Goal: Communication & Community: Answer question/provide support

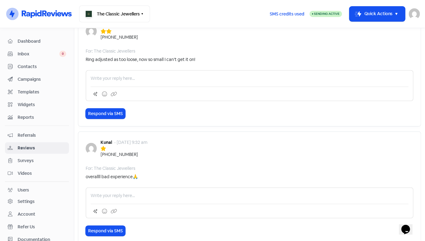
scroll to position [67, 0]
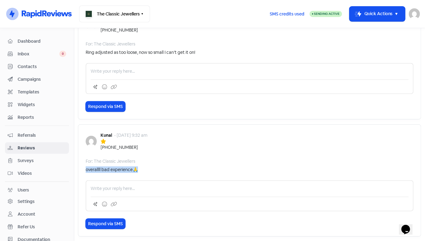
drag, startPoint x: 86, startPoint y: 171, endPoint x: 137, endPoint y: 169, distance: 51.1
click at [137, 169] on div "overallll bad experience🙏" at bounding box center [250, 169] width 328 height 6
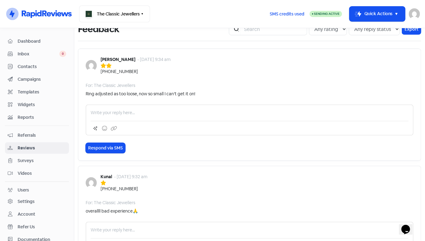
scroll to position [19, 0]
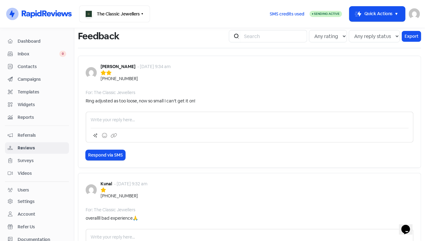
click at [122, 72] on div at bounding box center [136, 73] width 70 height 6
click at [120, 66] on b "[PERSON_NAME]" at bounding box center [118, 67] width 35 height 6
click at [91, 70] on img at bounding box center [91, 72] width 11 height 11
click at [35, 57] on div "Inbox 0" at bounding box center [37, 53] width 58 height 7
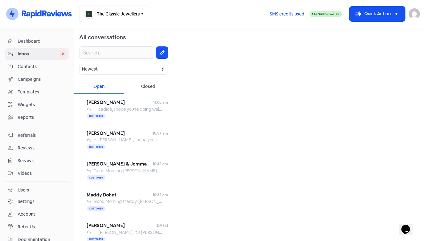
click at [37, 66] on span "Contacts" at bounding box center [42, 66] width 49 height 6
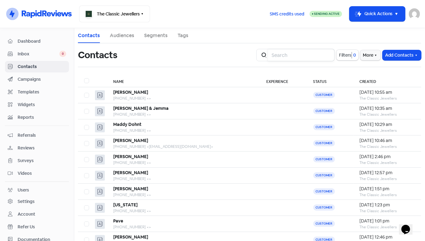
click at [292, 55] on input "search" at bounding box center [301, 55] width 67 height 12
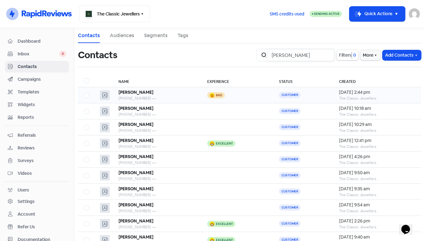
type input "chris"
click at [185, 94] on div "[PERSON_NAME]" at bounding box center [156, 92] width 76 height 6
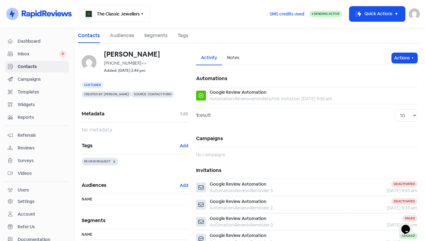
click at [43, 43] on span "Dashboard" at bounding box center [42, 41] width 49 height 6
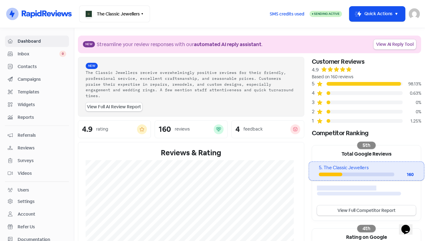
click at [26, 51] on span "Inbox" at bounding box center [39, 54] width 42 height 6
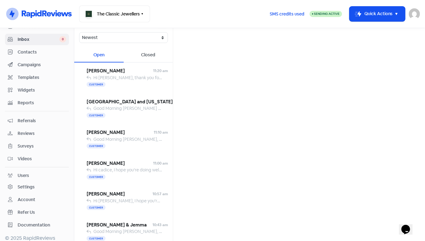
scroll to position [18, 0]
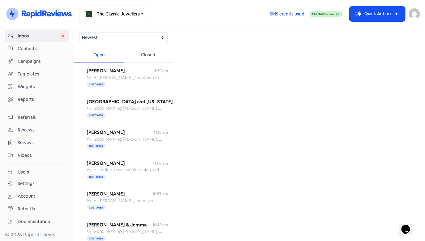
click at [23, 47] on span "Contacts" at bounding box center [42, 48] width 49 height 6
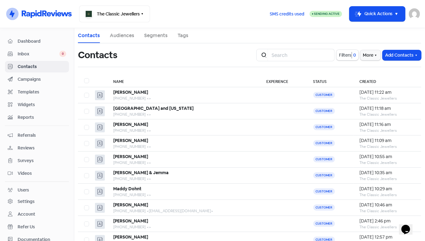
click at [32, 42] on span "Dashboard" at bounding box center [42, 41] width 49 height 6
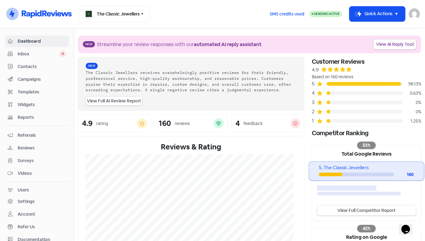
click at [349, 92] on div at bounding box center [365, 93] width 76 height 4
click at [322, 92] on div at bounding box center [322, 93] width 10 height 6
click at [317, 93] on icon at bounding box center [319, 93] width 5 height 5
click at [317, 94] on icon at bounding box center [319, 93] width 5 height 5
click at [320, 94] on icon at bounding box center [320, 93] width 6 height 6
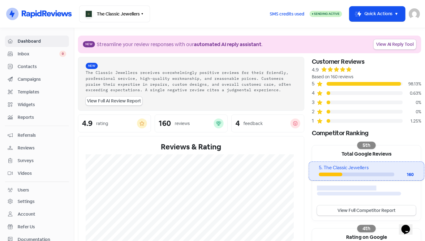
click at [321, 94] on div at bounding box center [322, 93] width 10 height 6
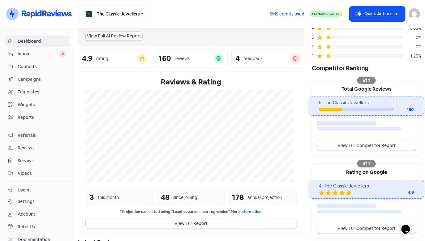
scroll to position [64, 0]
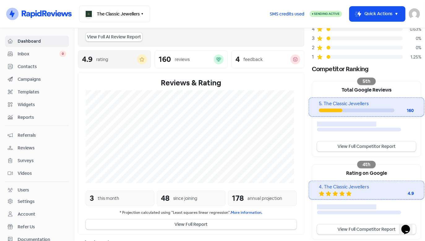
click at [105, 63] on div "4.9 rating" at bounding box center [114, 59] width 65 height 10
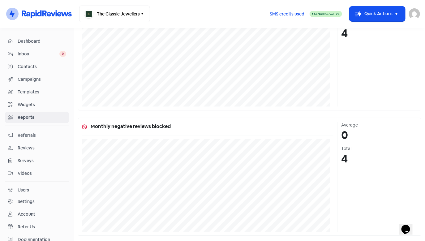
scroll to position [473, 0]
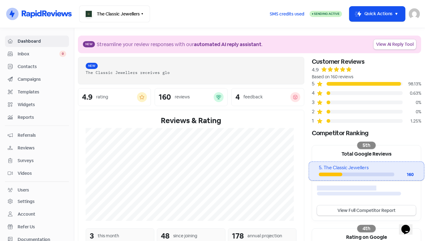
click at [52, 55] on span "Inbox" at bounding box center [39, 54] width 42 height 6
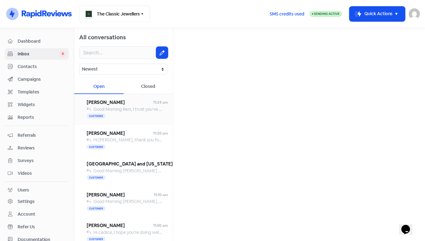
click at [135, 113] on div "Customer" at bounding box center [127, 116] width 81 height 7
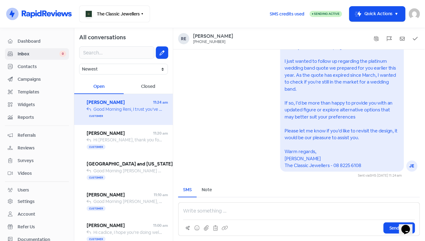
drag, startPoint x: 289, startPoint y: 105, endPoint x: 288, endPoint y: 101, distance: 3.3
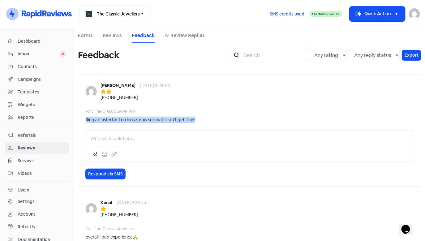
drag, startPoint x: 209, startPoint y: 116, endPoint x: 200, endPoint y: 126, distance: 12.7
click at [202, 127] on div "[PERSON_NAME] - [DATE] 9:34 am [PHONE_NUMBER] For: The Classic Jewellers Ring a…" at bounding box center [249, 131] width 343 height 112
copy div "Ring adjusted as too loose, now so small I can’t get it on!"
click at [127, 139] on p at bounding box center [250, 138] width 318 height 6
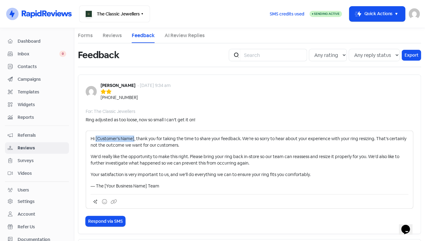
drag, startPoint x: 134, startPoint y: 138, endPoint x: 96, endPoint y: 140, distance: 38.4
click at [96, 140] on p "Hi [Customer’s Name], thank you for taking the time to share your feedback. We’…" at bounding box center [250, 141] width 318 height 13
click at [91, 187] on p "— The [Your Business Name] Team" at bounding box center [250, 186] width 318 height 6
drag, startPoint x: 159, startPoint y: 185, endPoint x: 116, endPoint y: 188, distance: 43.2
click at [116, 188] on p "[PERSON_NAME]— The [Your Business Name] Team" at bounding box center [250, 186] width 318 height 6
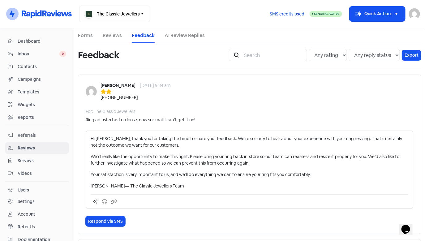
click at [255, 193] on div "Hi [PERSON_NAME], thank you for taking the time to share your feedback. We’re s…" at bounding box center [250, 170] width 328 height 78
click at [252, 188] on p "[PERSON_NAME]— The Classic Jewellers Team" at bounding box center [250, 186] width 318 height 6
click at [232, 187] on p "[PERSON_NAME]— The Classic Jewellers Team | [STREET_ADDRESS][PERSON_NAME] (08)" at bounding box center [250, 186] width 318 height 6
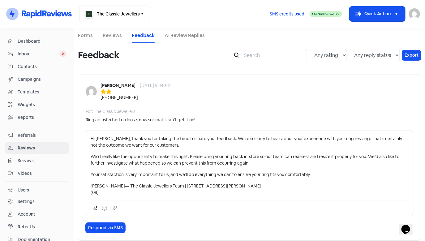
drag, startPoint x: 106, startPoint y: 193, endPoint x: 82, endPoint y: 193, distance: 23.8
click at [82, 193] on div "Chris Seasorn - 11 Sep 2025, 9:34 am +61458448810 For: The Classic Jewellers Ri…" at bounding box center [249, 158] width 343 height 166
click at [113, 228] on button "Respond via SMS" at bounding box center [106, 228] width 40 height 10
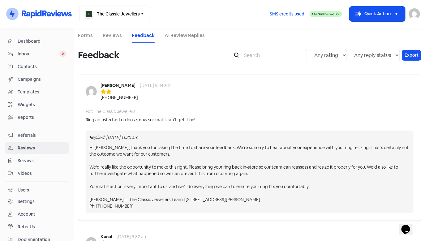
click at [33, 53] on span "Inbox" at bounding box center [39, 54] width 42 height 6
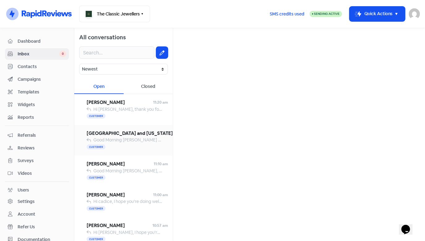
click at [137, 136] on span "[GEOGRAPHIC_DATA] and [US_STATE]" at bounding box center [130, 133] width 86 height 7
